Goal: Navigation & Orientation: Find specific page/section

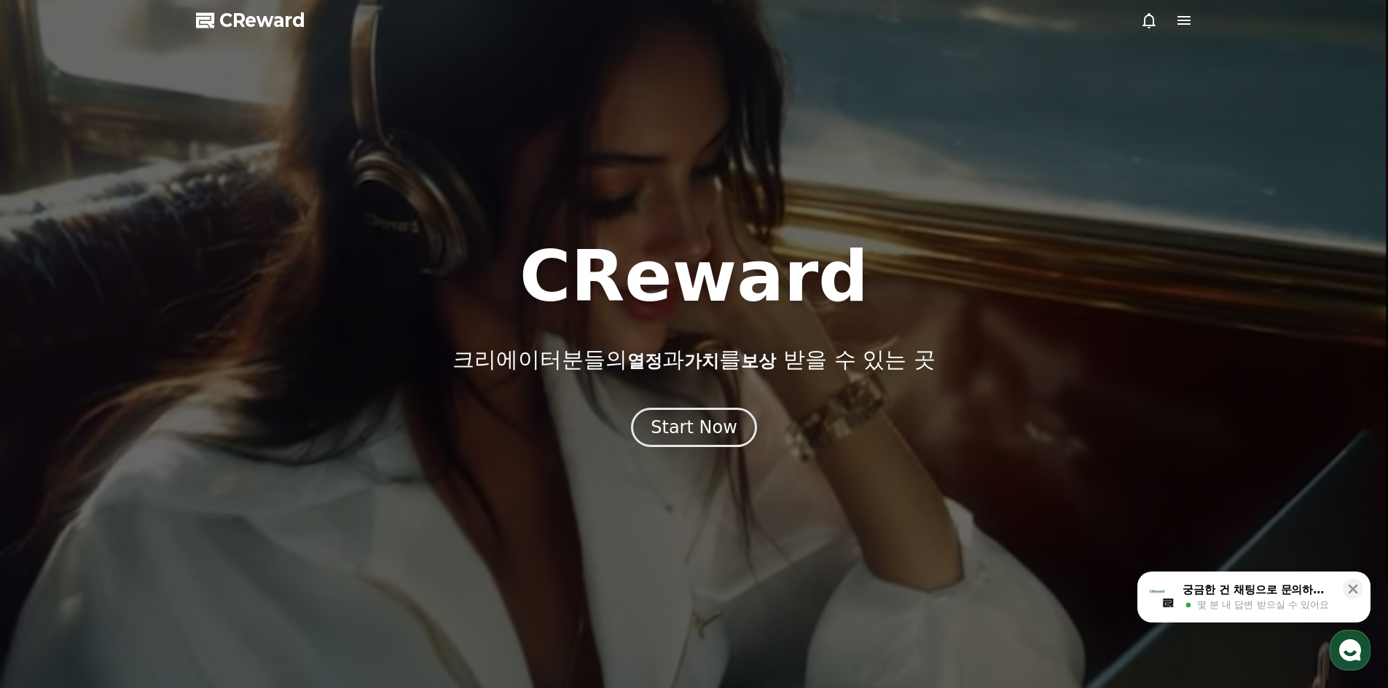
click at [1187, 8] on div at bounding box center [694, 344] width 1388 height 688
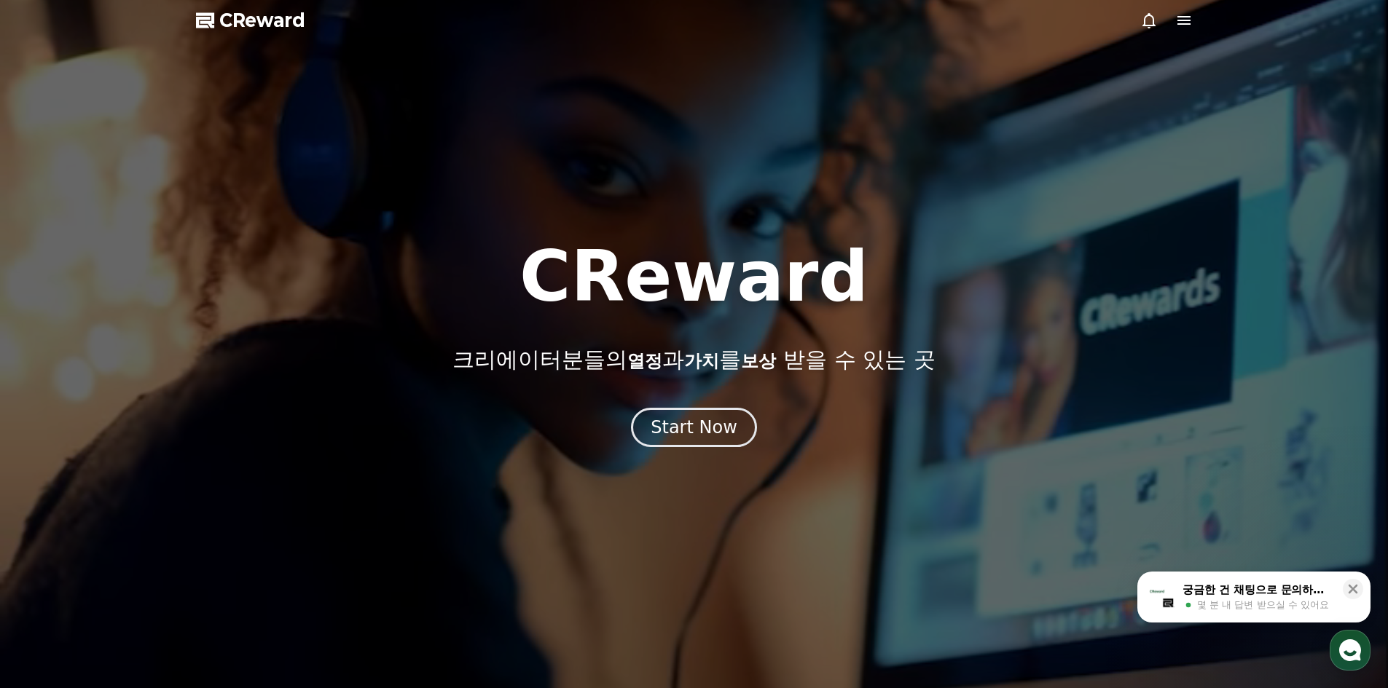
click at [1183, 16] on icon at bounding box center [1183, 20] width 13 height 9
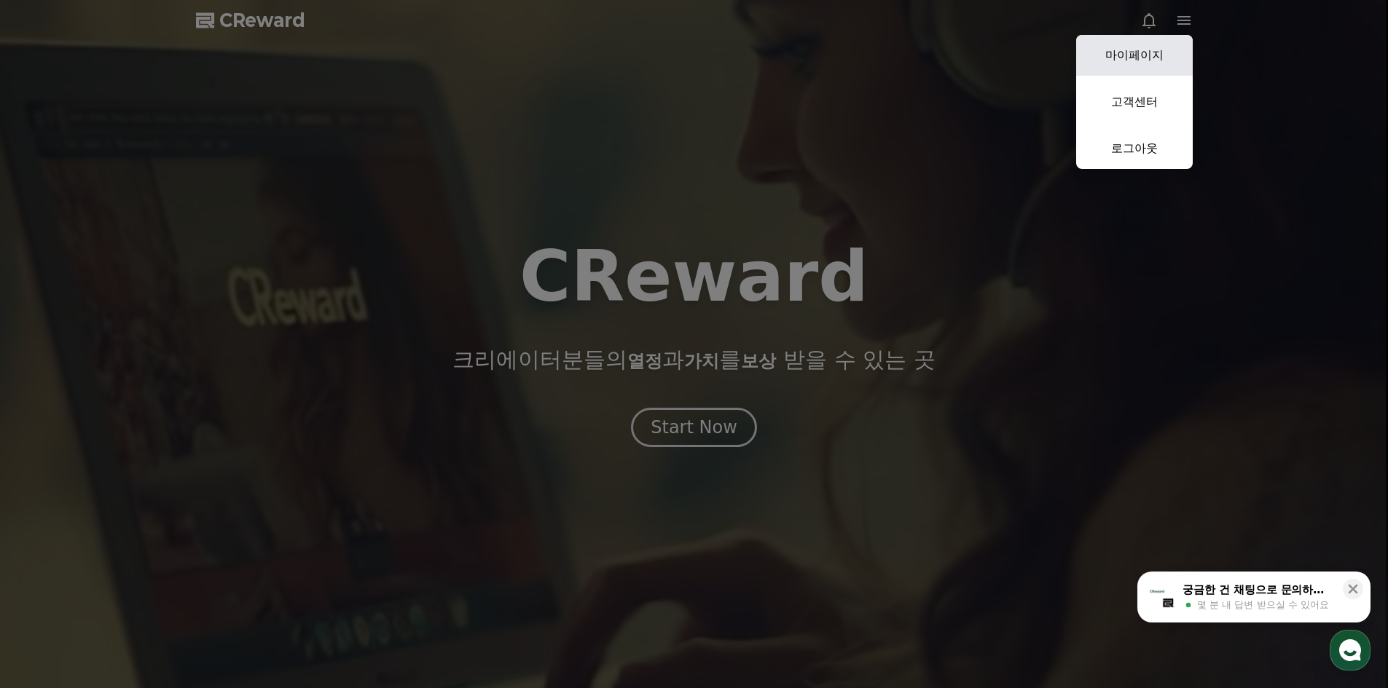
click at [1162, 53] on link "마이페이지" at bounding box center [1134, 55] width 117 height 41
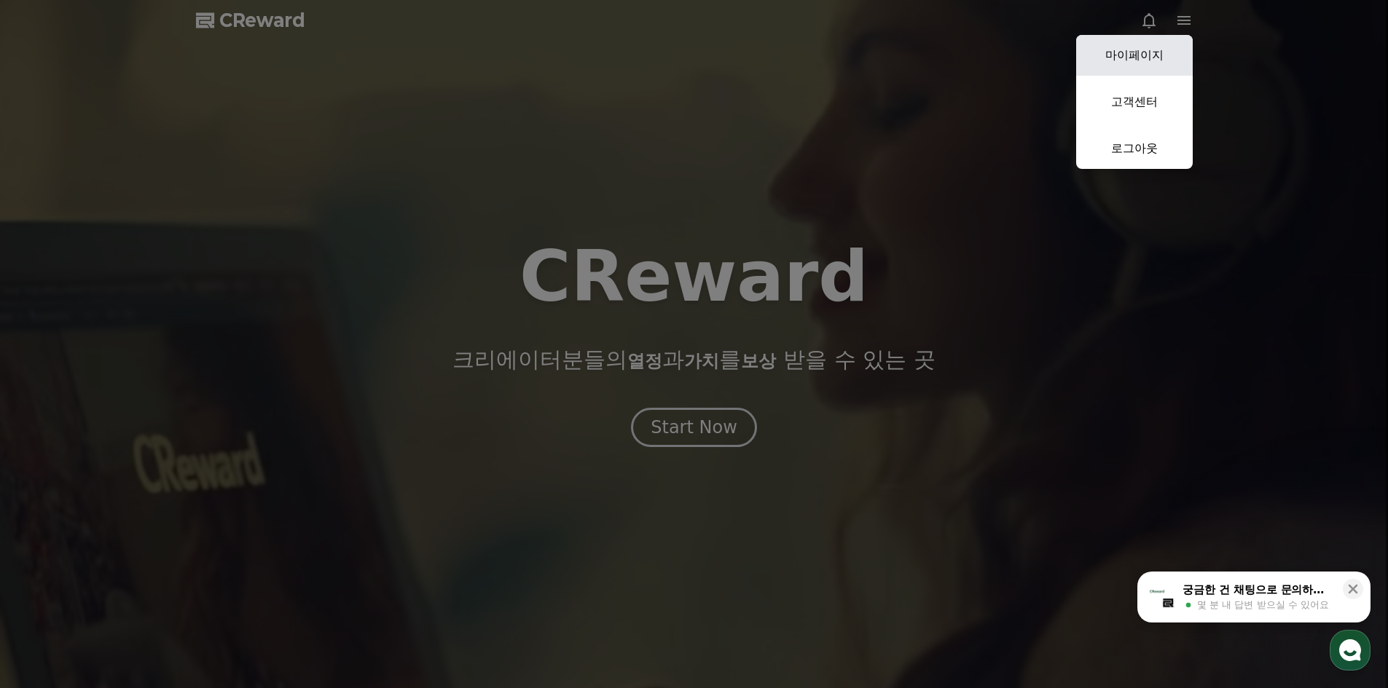
select select "**********"
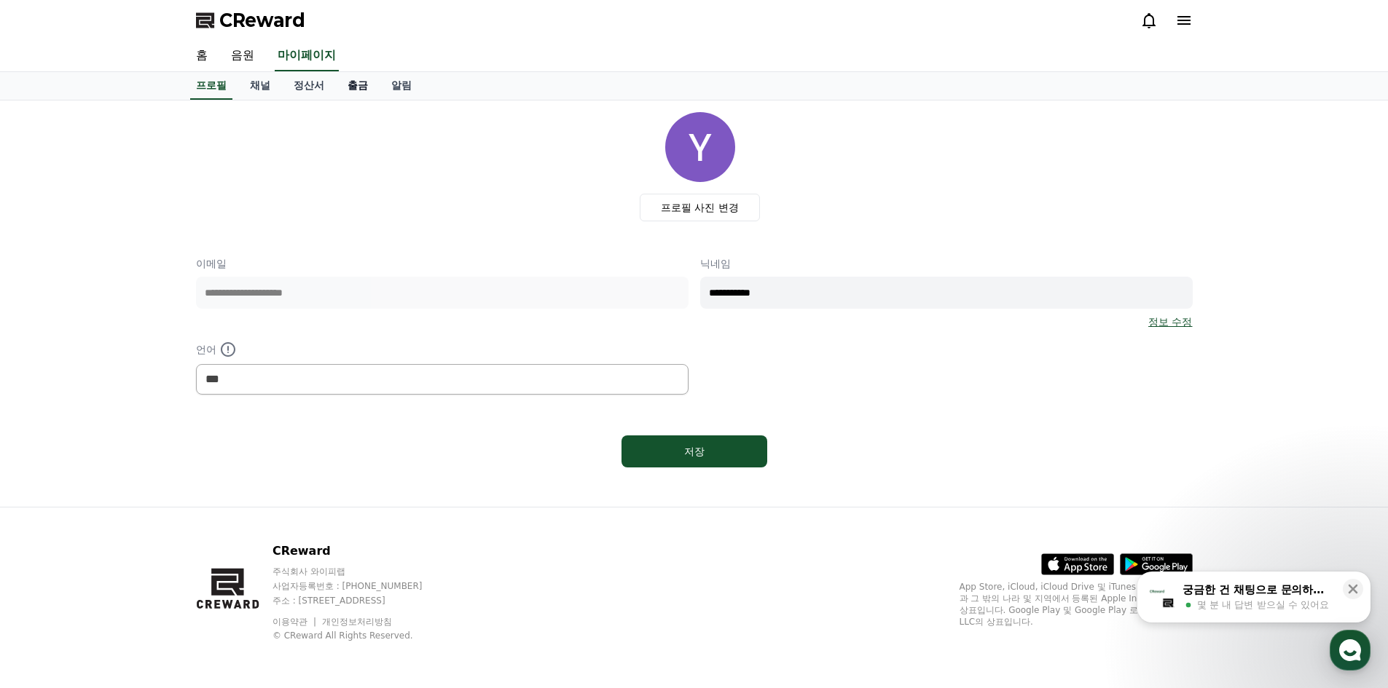
click at [344, 89] on link "출금" at bounding box center [358, 86] width 44 height 28
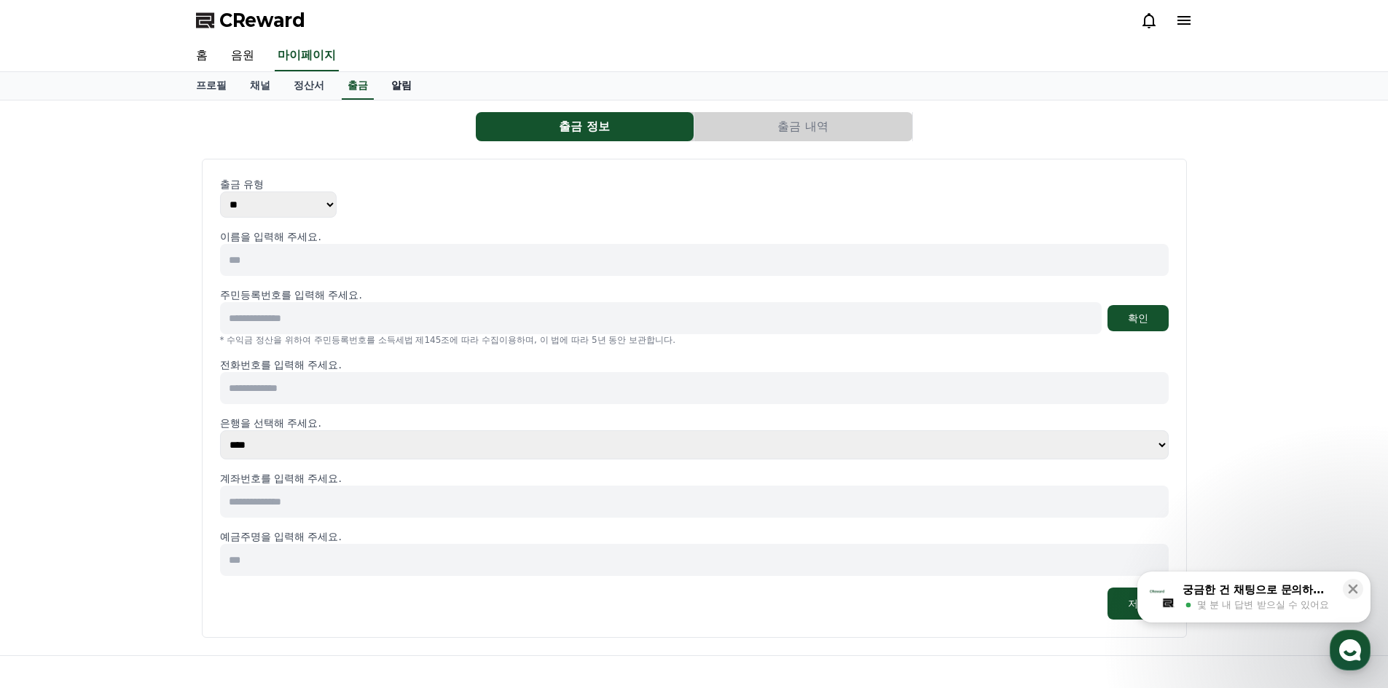
click at [412, 87] on link "알림" at bounding box center [402, 86] width 44 height 28
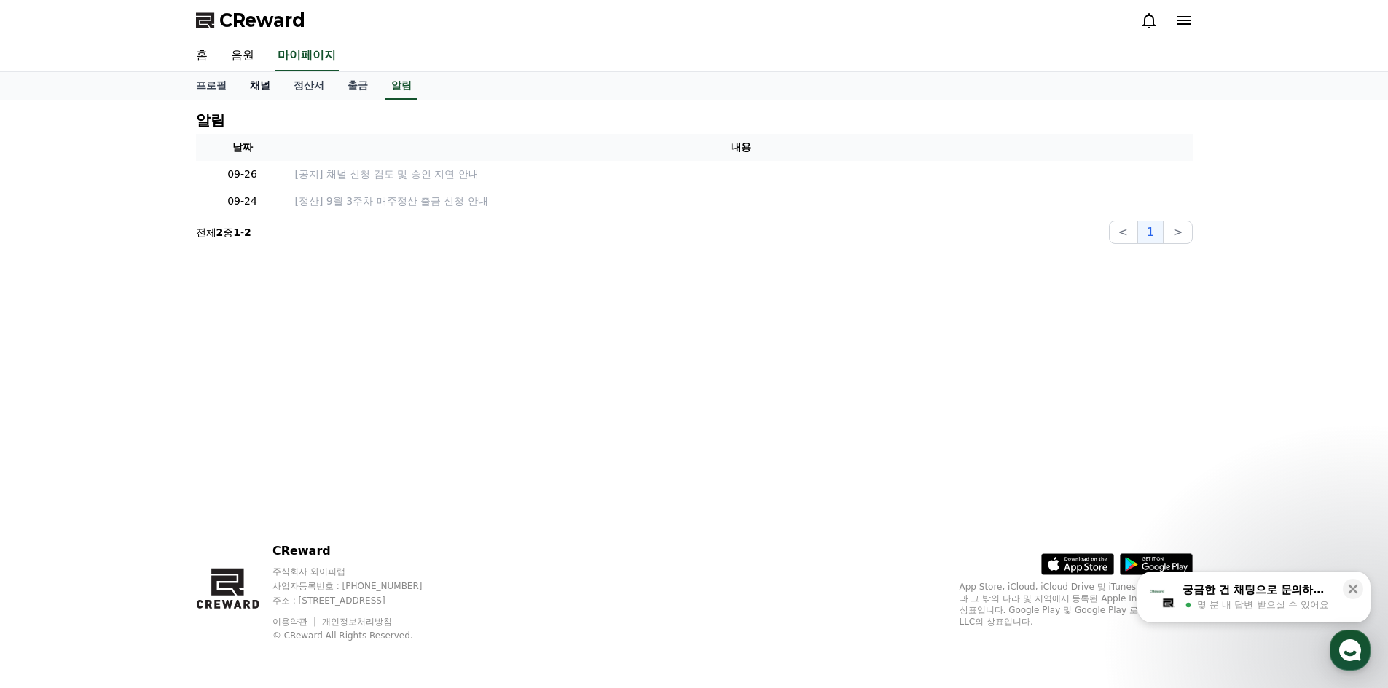
click at [259, 88] on link "채널" at bounding box center [260, 86] width 44 height 28
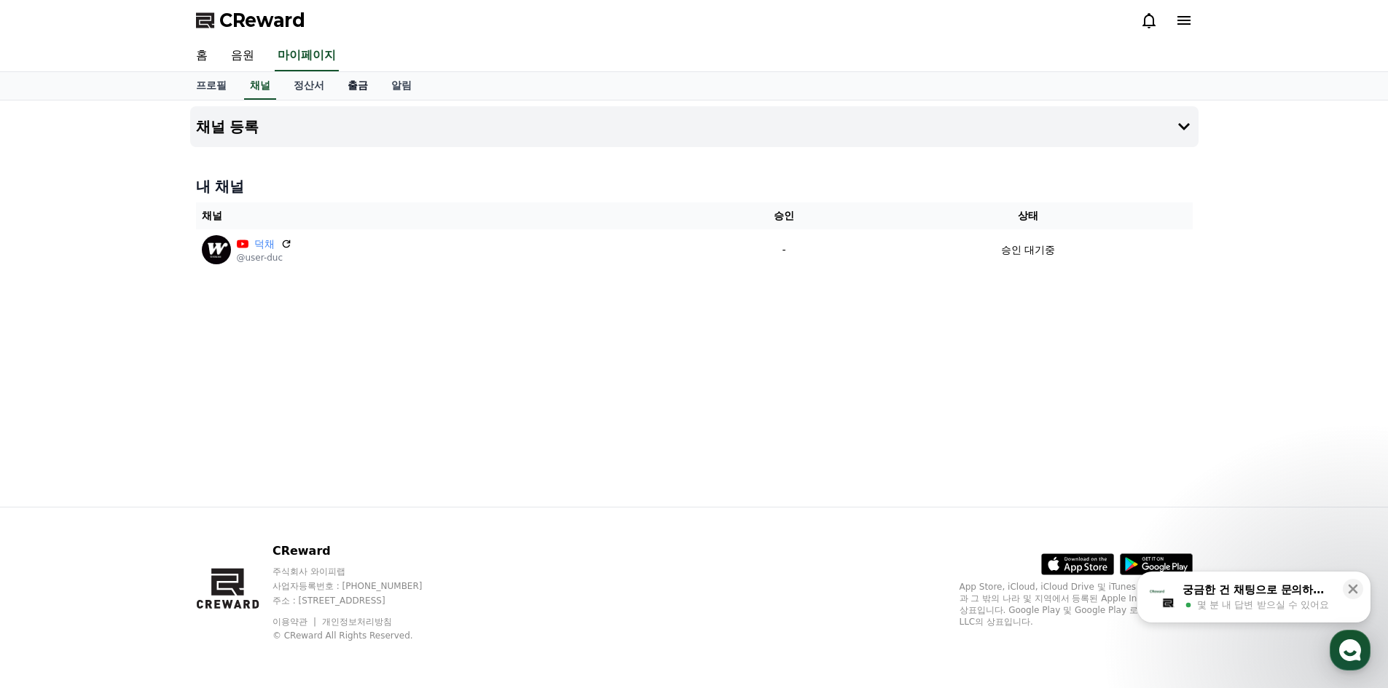
click at [347, 85] on link "출금" at bounding box center [358, 86] width 44 height 28
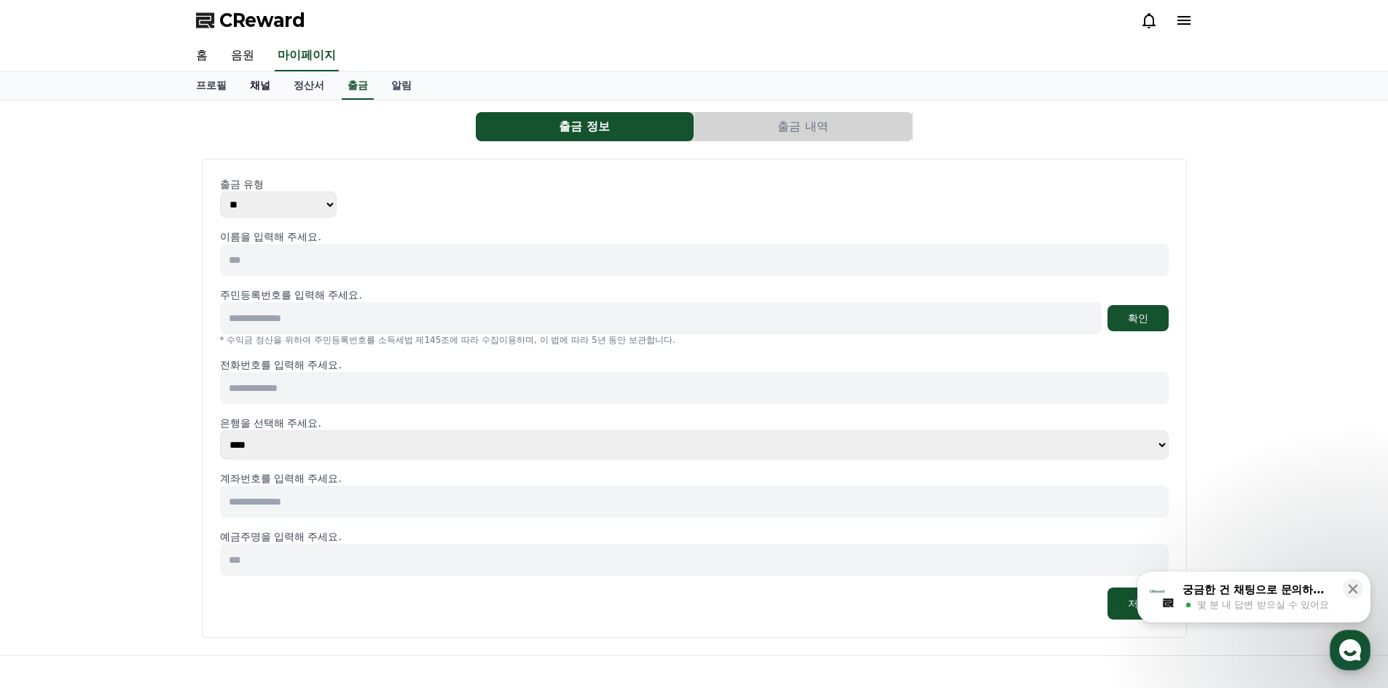
click at [272, 88] on link "채널" at bounding box center [260, 86] width 44 height 28
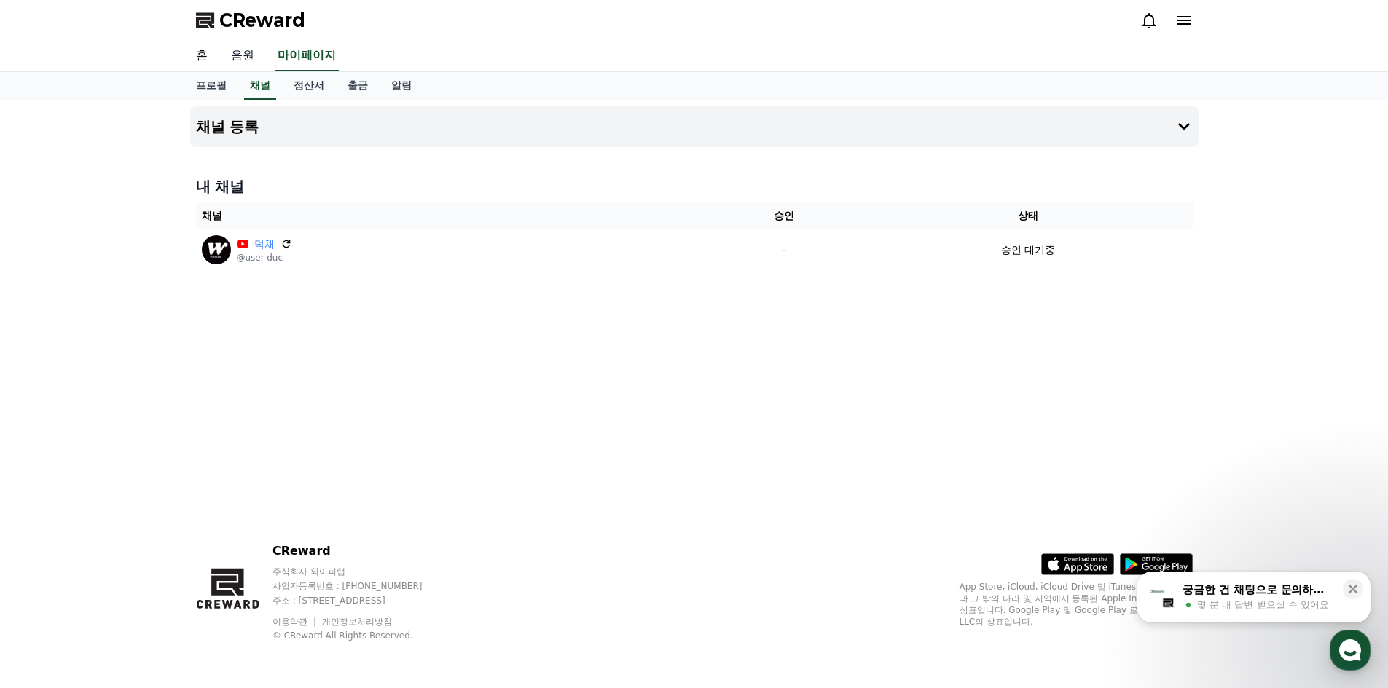
click at [248, 55] on link "음원" at bounding box center [242, 56] width 47 height 31
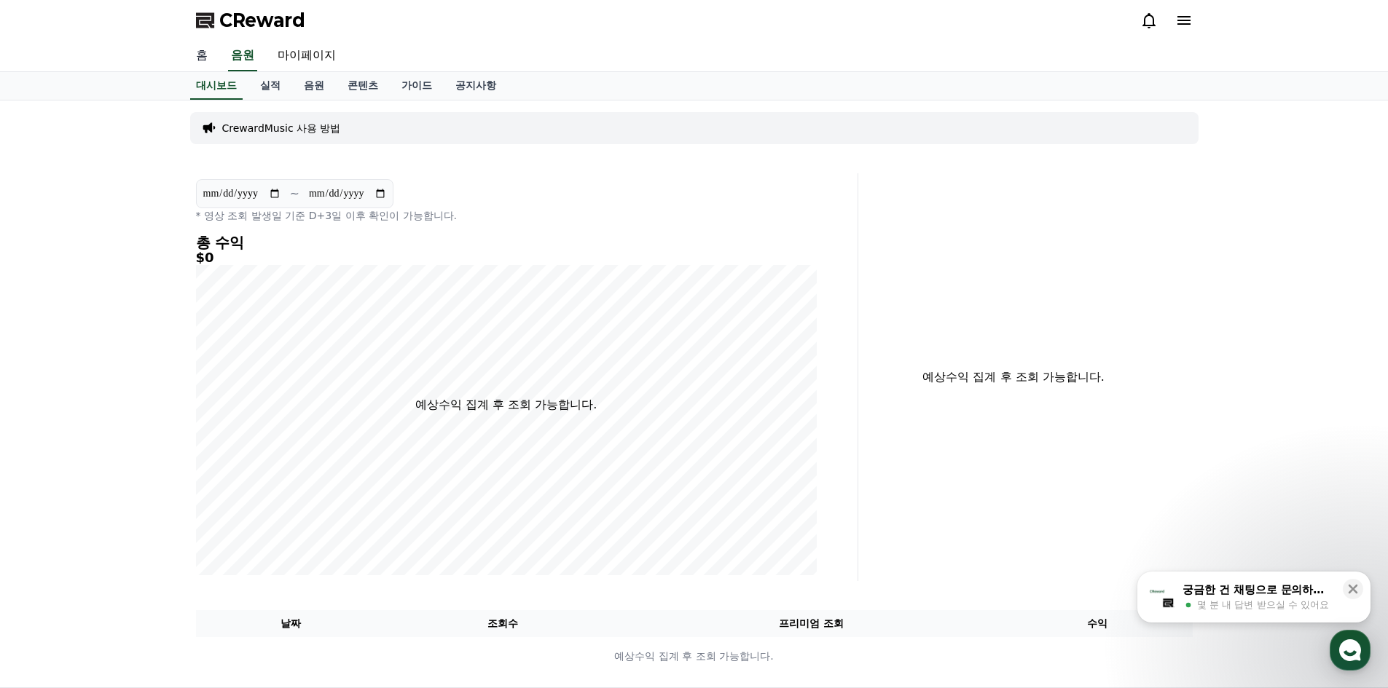
click at [211, 58] on link "홈" at bounding box center [201, 56] width 35 height 31
